Goal: Register for event/course

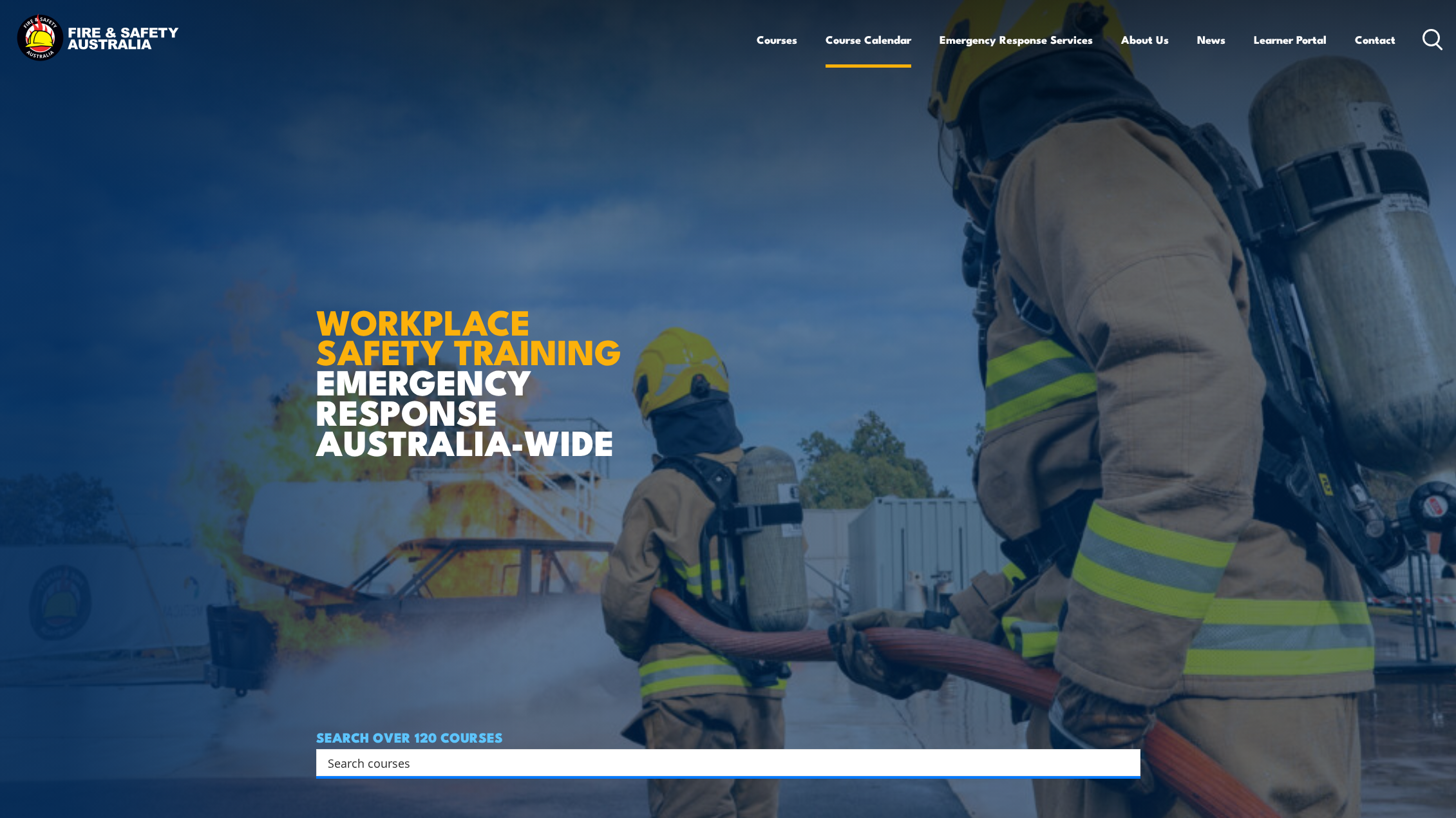
click at [880, 42] on link "Course Calendar" at bounding box center [868, 40] width 85 height 34
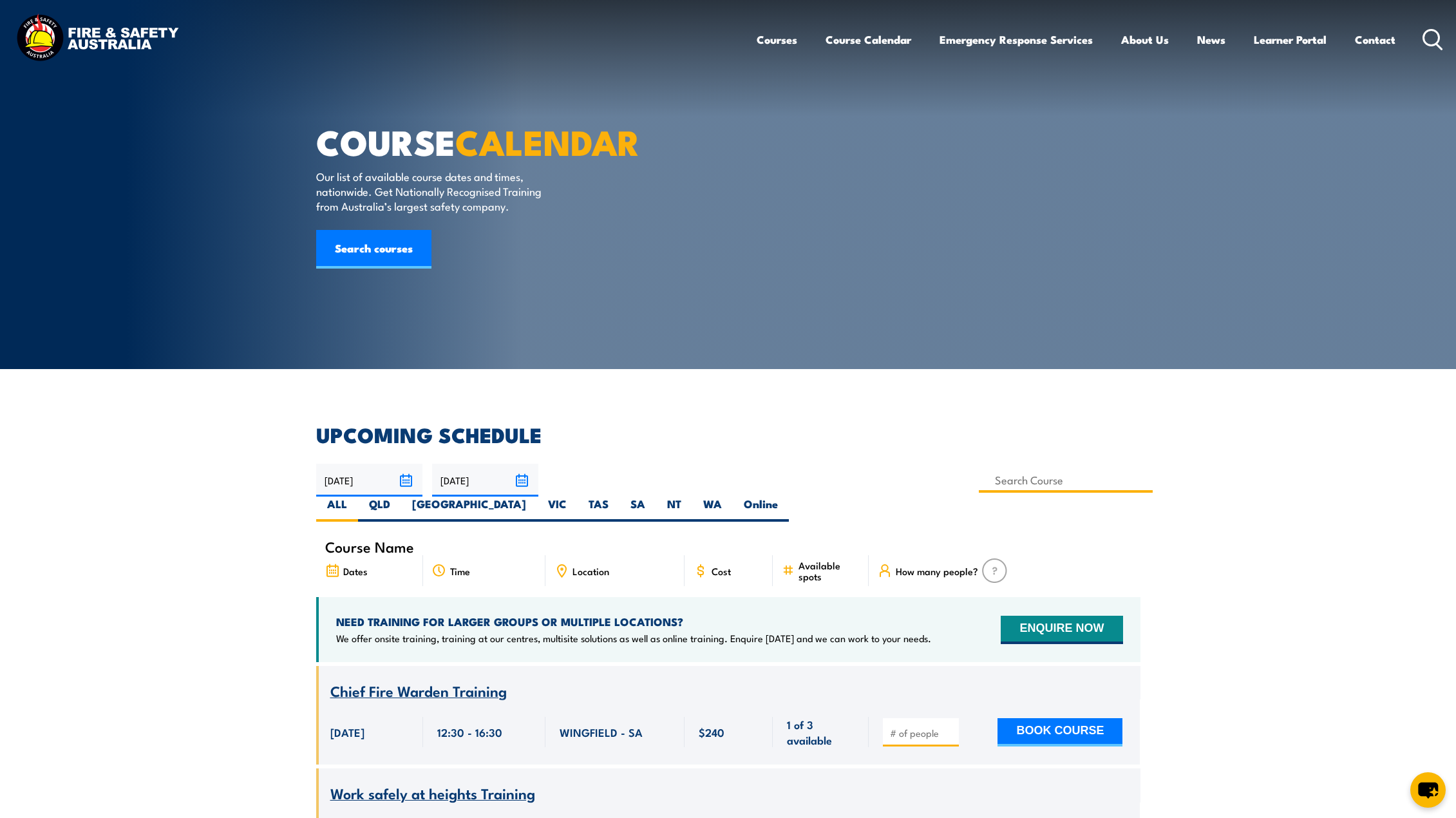
click at [979, 474] on input at bounding box center [1066, 480] width 174 height 25
type input "Issue Work Permits Training"
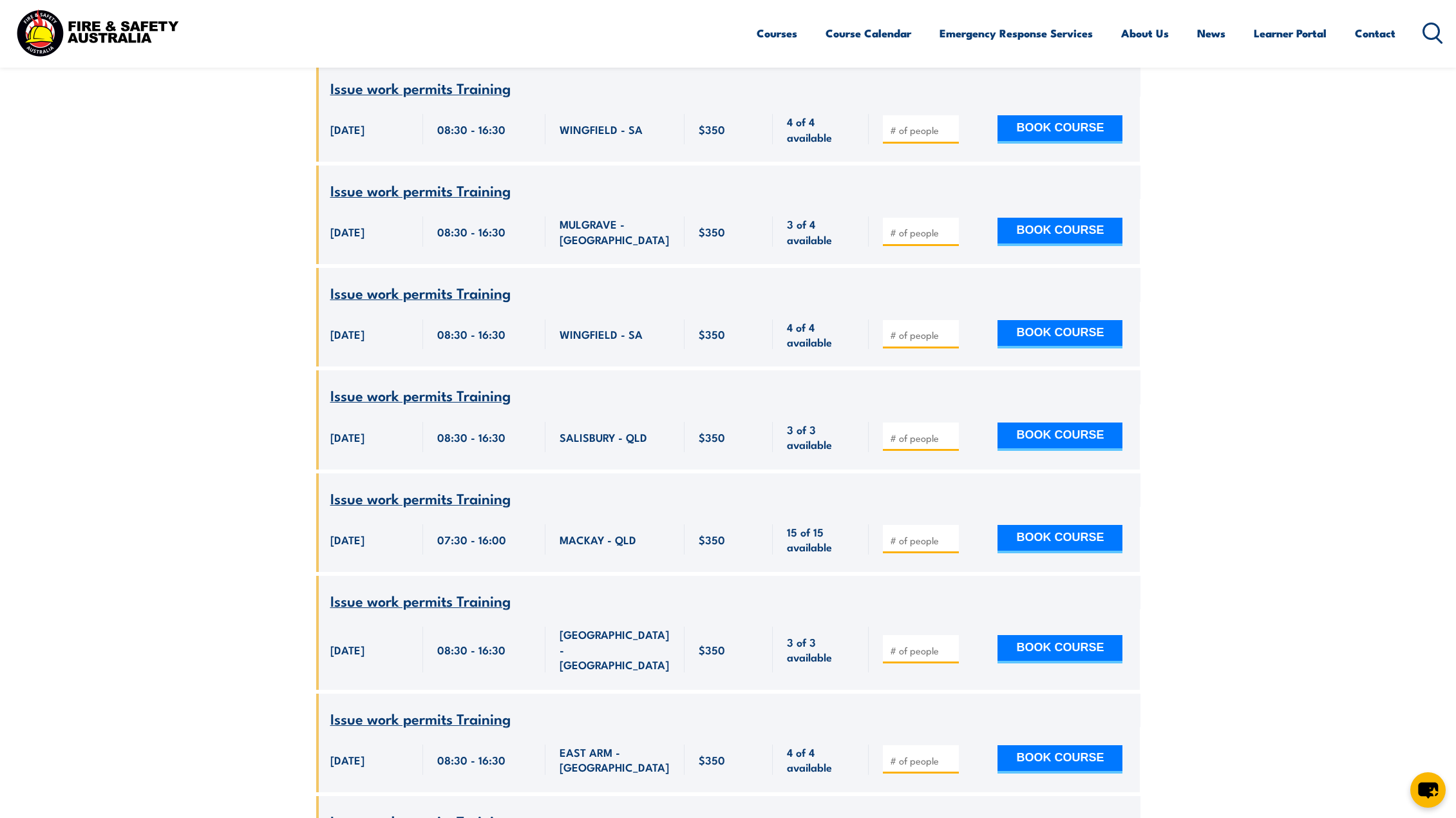
scroll to position [1559, 0]
